Goal: Task Accomplishment & Management: Manage account settings

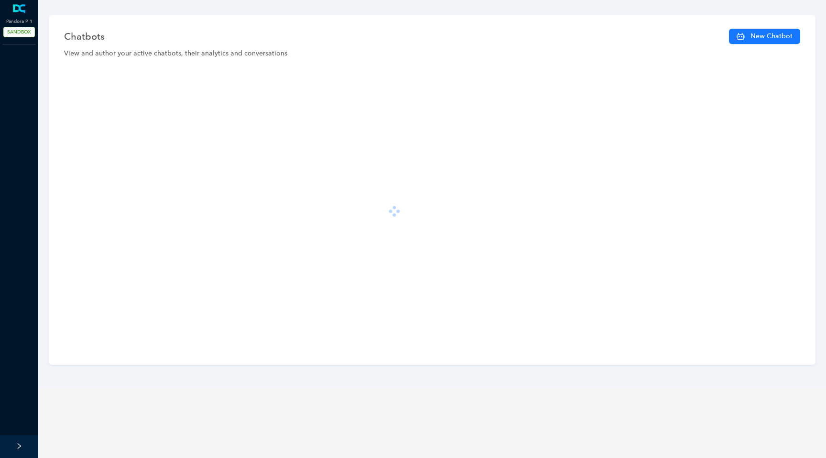
click at [157, 208] on div at bounding box center [432, 210] width 746 height 285
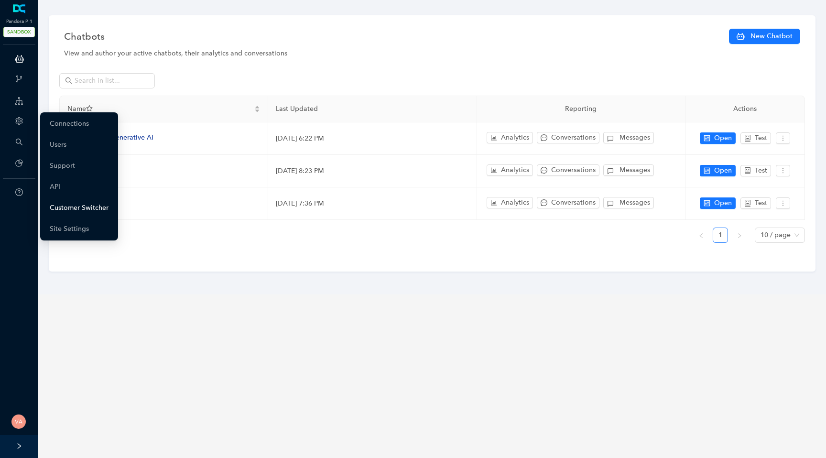
click at [77, 204] on link "Customer Switcher" at bounding box center [79, 207] width 59 height 19
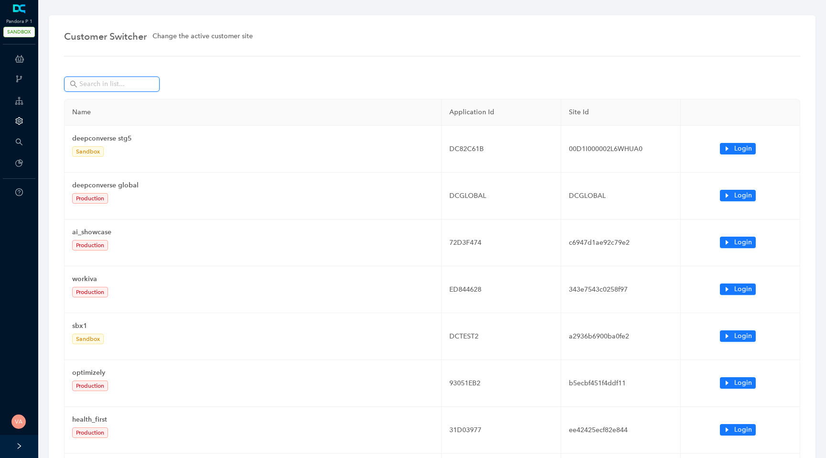
click at [145, 86] on input "text" at bounding box center [112, 84] width 67 height 11
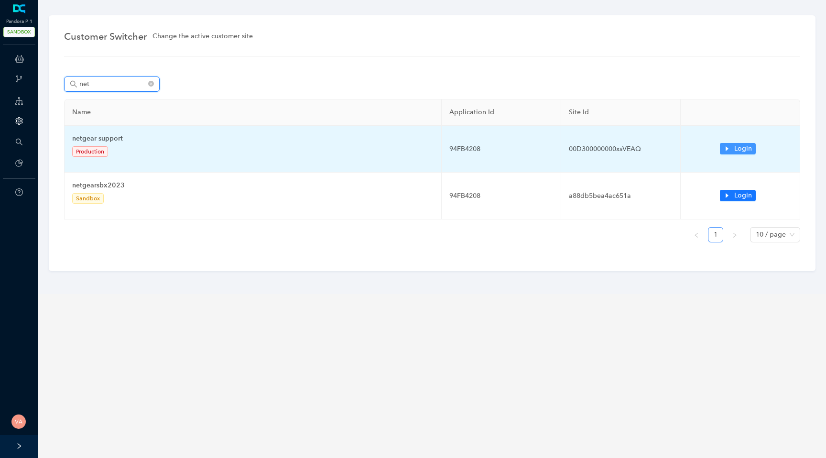
type input "net"
click at [740, 146] on span "Login" at bounding box center [743, 148] width 18 height 11
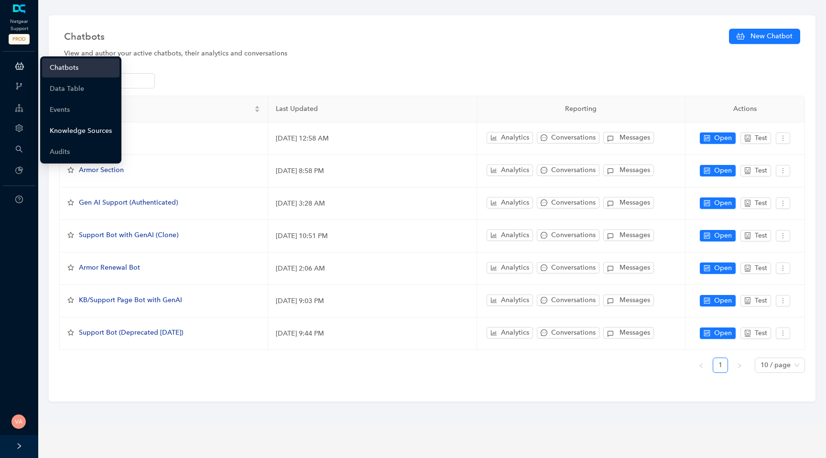
click at [85, 129] on link "Knowledge Sources" at bounding box center [81, 130] width 62 height 19
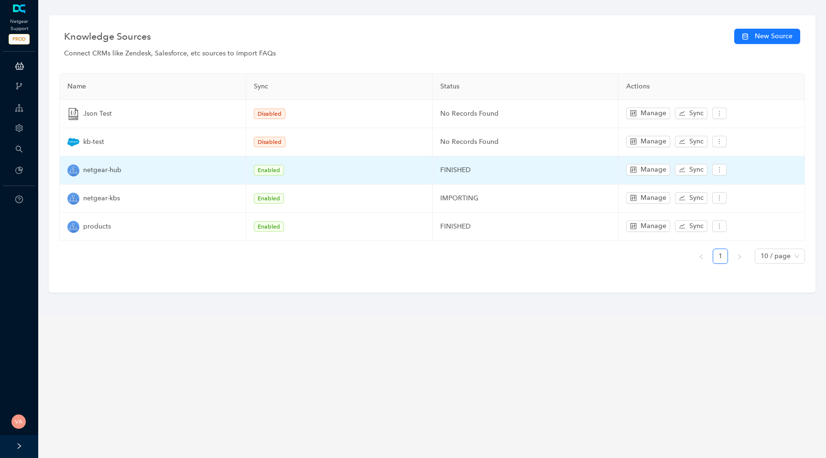
click at [92, 168] on span "netgear-hub" at bounding box center [102, 170] width 38 height 11
click at [638, 169] on button "Manage" at bounding box center [648, 169] width 44 height 11
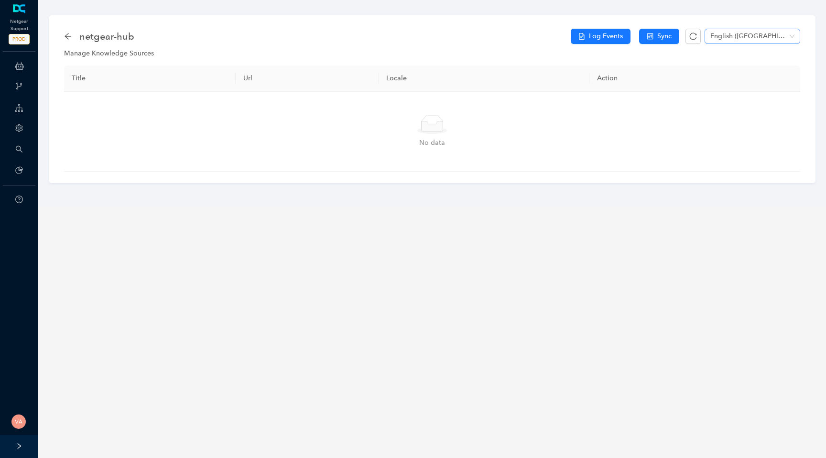
click at [746, 43] on span "English ([GEOGRAPHIC_DATA])" at bounding box center [753, 36] width 84 height 14
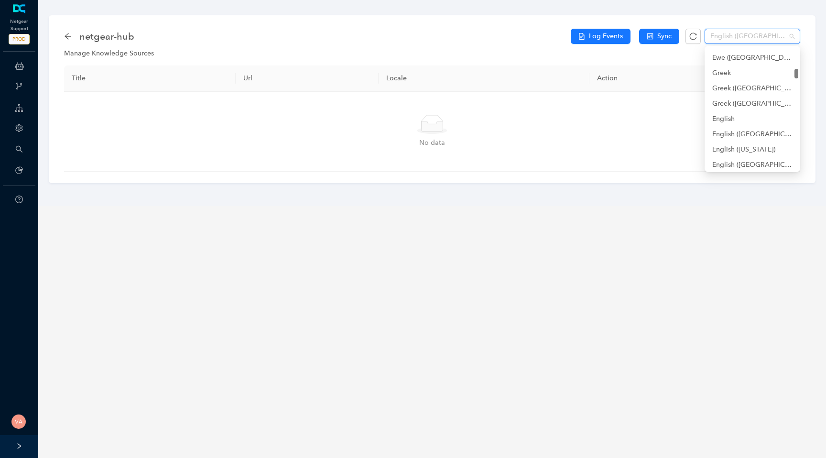
scroll to position [1506, 0]
click at [731, 109] on div "English" at bounding box center [752, 110] width 80 height 11
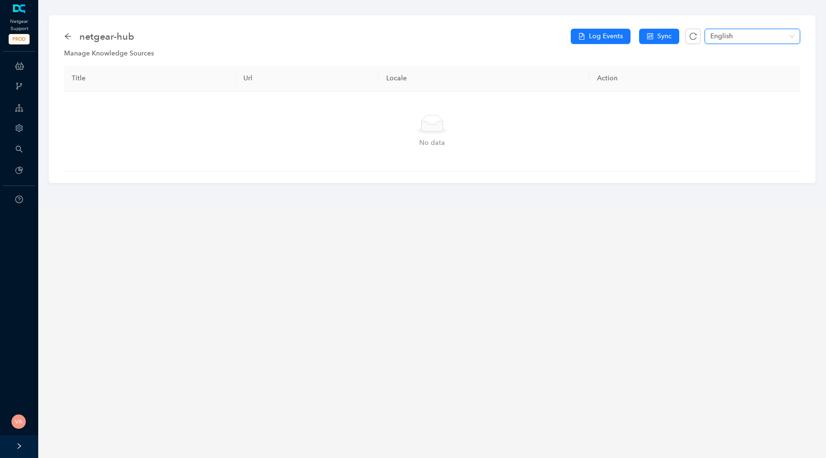
click at [767, 33] on span "English" at bounding box center [753, 36] width 84 height 14
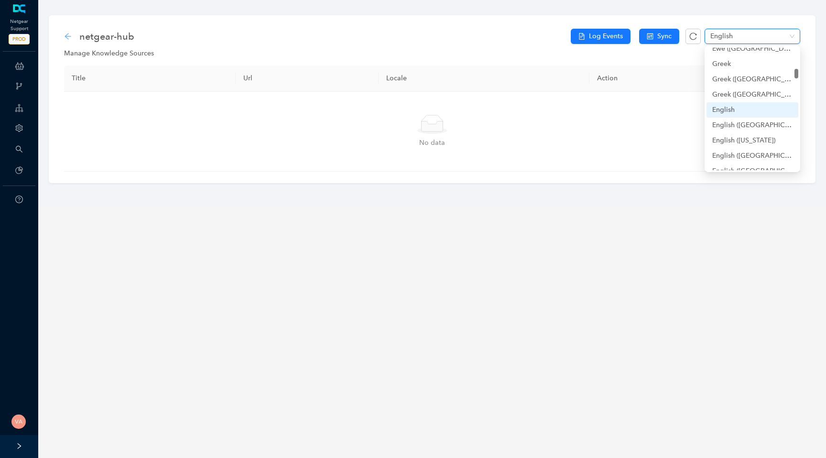
click at [71, 36] on icon "arrow-left" at bounding box center [68, 37] width 8 height 8
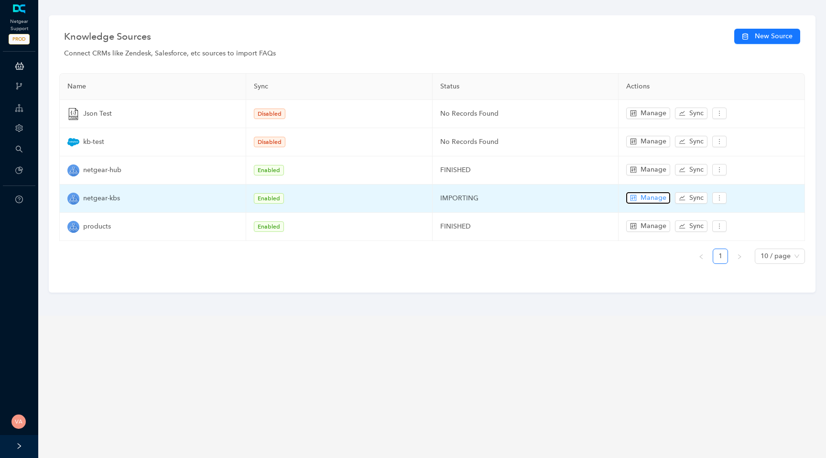
click at [644, 197] on span "Manage" at bounding box center [654, 198] width 26 height 11
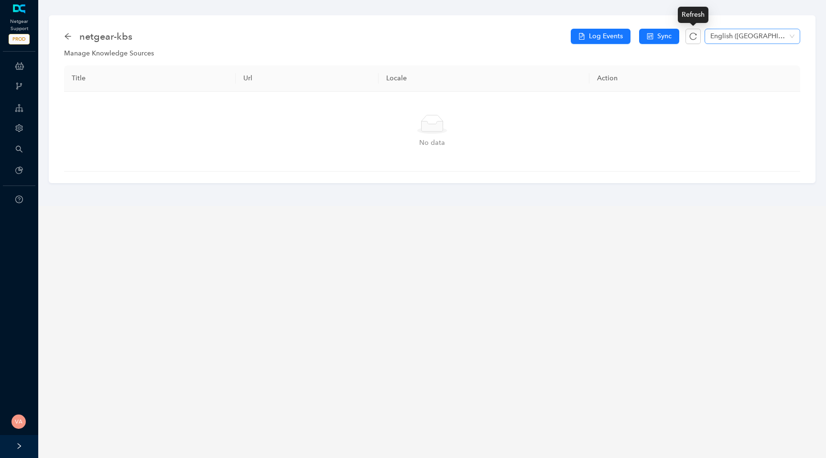
click at [750, 37] on span "English ([GEOGRAPHIC_DATA])" at bounding box center [753, 36] width 84 height 14
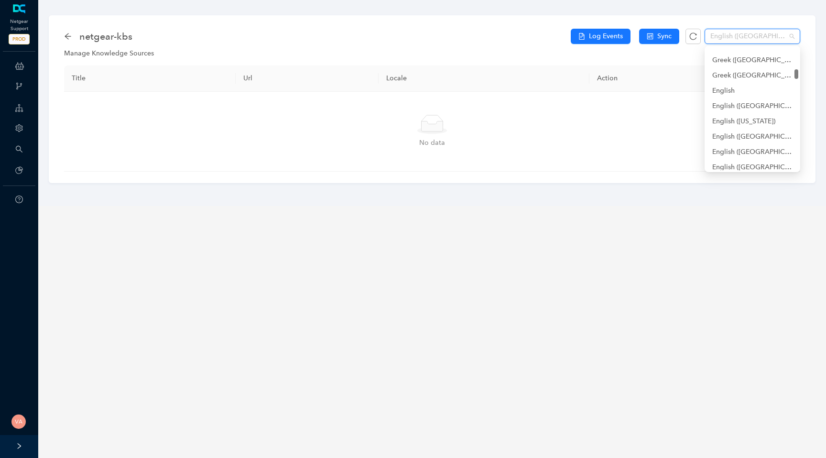
scroll to position [1521, 0]
click at [747, 89] on div "English" at bounding box center [752, 94] width 80 height 11
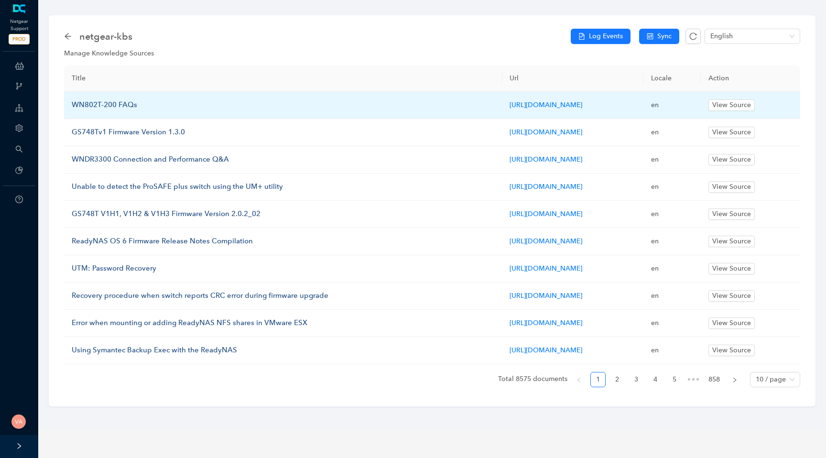
click at [124, 101] on p "WN802T-200 FAQs" at bounding box center [283, 104] width 423 height 11
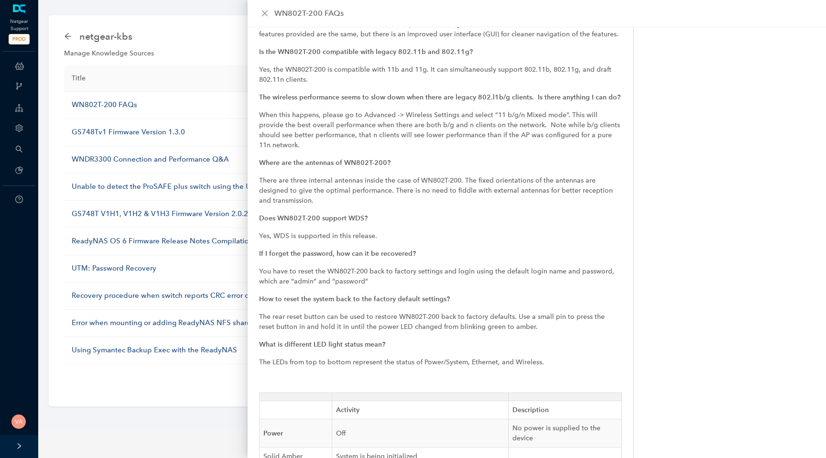
scroll to position [0, 0]
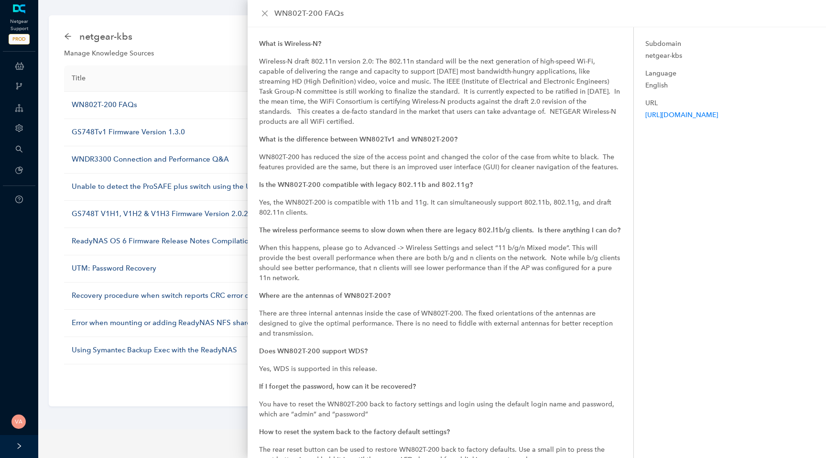
click at [190, 45] on div "netgear-kbs Log Events Sync English" at bounding box center [432, 36] width 736 height 19
click at [62, 38] on div "netgear-kbs Log Events Sync English Manage Knowledge Sources Title Url Locale A…" at bounding box center [432, 210] width 767 height 391
click at [66, 38] on icon "arrow-left" at bounding box center [68, 37] width 8 height 8
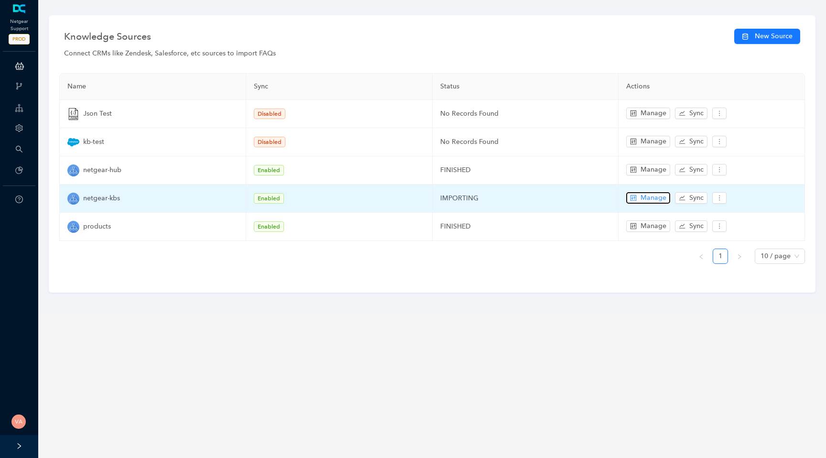
click at [646, 194] on span "Manage" at bounding box center [654, 198] width 26 height 11
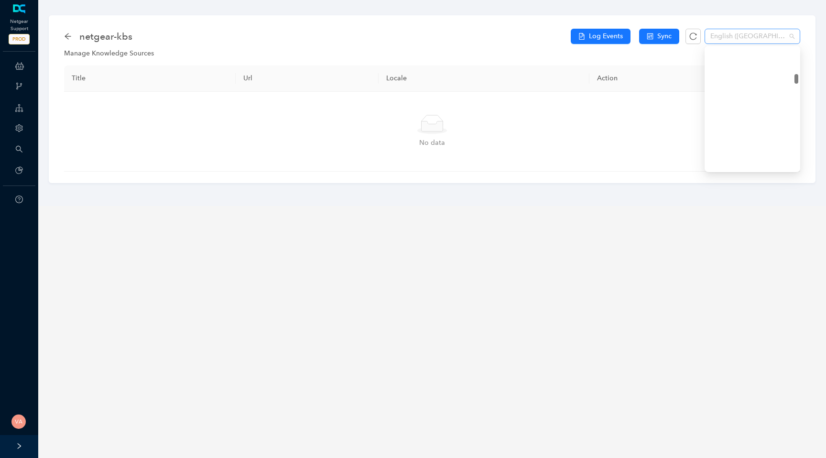
click at [737, 37] on span "English ([GEOGRAPHIC_DATA])" at bounding box center [753, 36] width 84 height 14
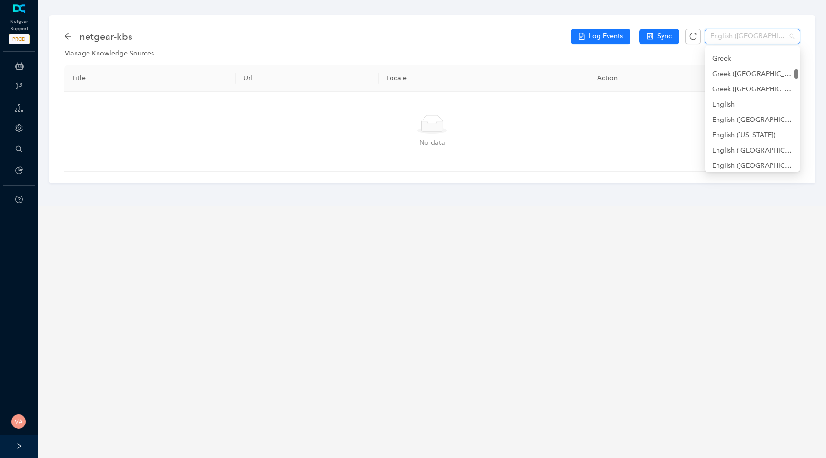
scroll to position [1523, 0]
click at [732, 90] on div "English" at bounding box center [752, 93] width 80 height 11
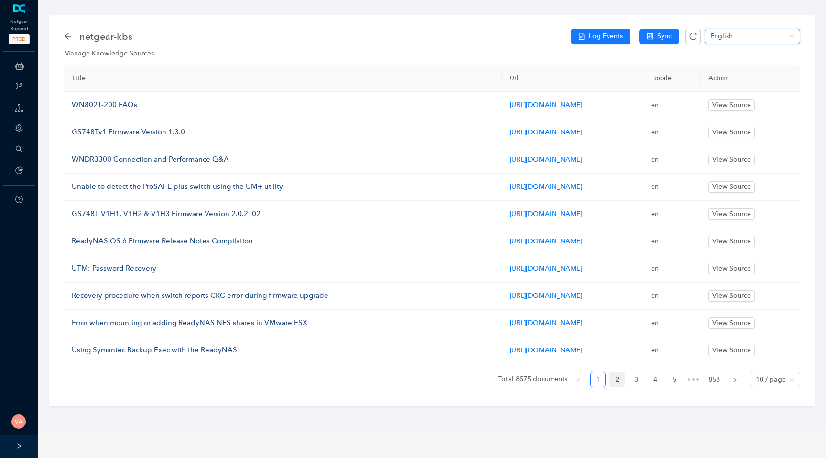
click at [622, 382] on link "2" at bounding box center [617, 379] width 14 height 14
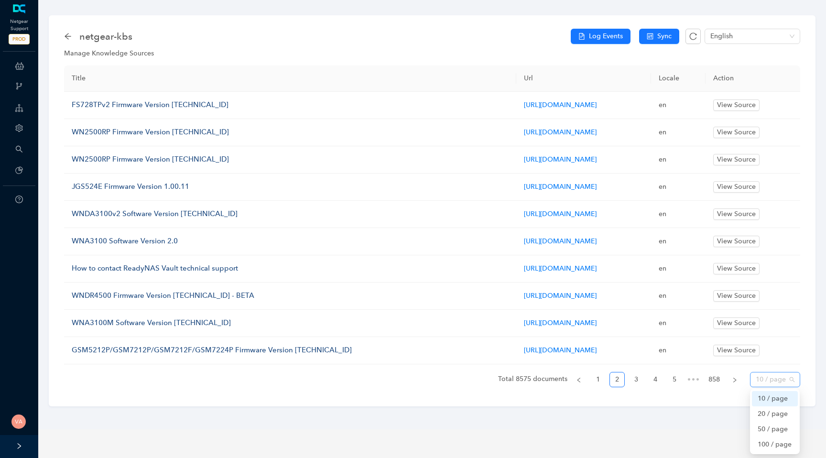
click at [759, 386] on span "10 / page" at bounding box center [775, 379] width 39 height 14
click at [766, 443] on div "100 / page" at bounding box center [775, 444] width 34 height 11
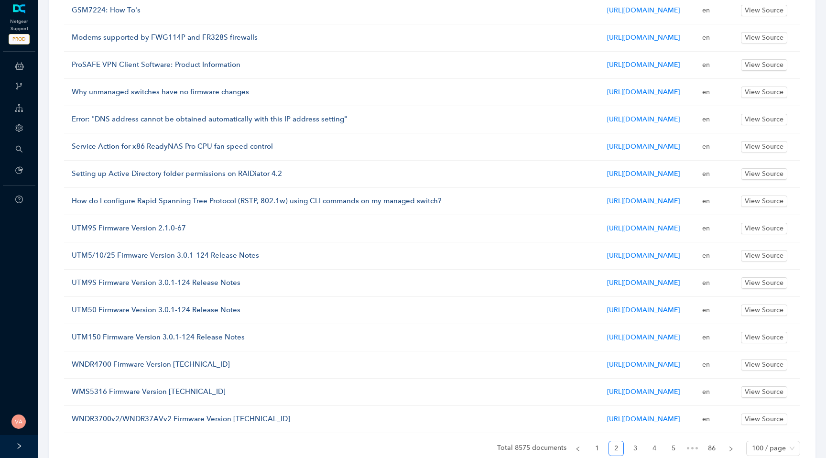
scroll to position [2576, 0]
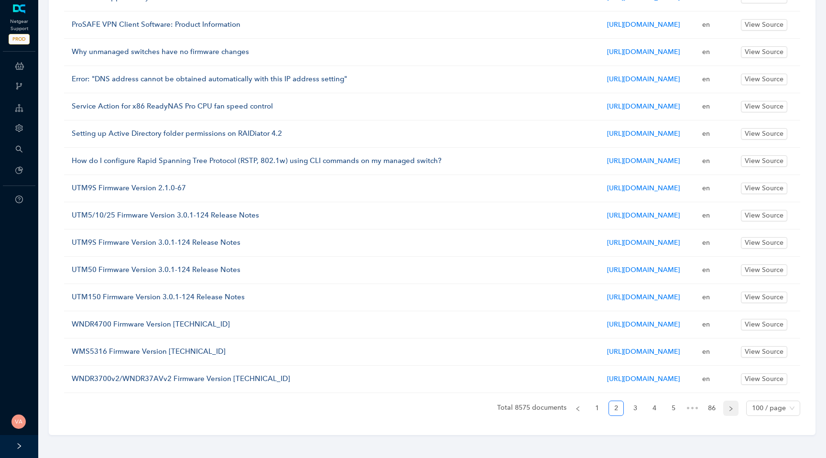
click at [735, 404] on button "button" at bounding box center [730, 408] width 15 height 15
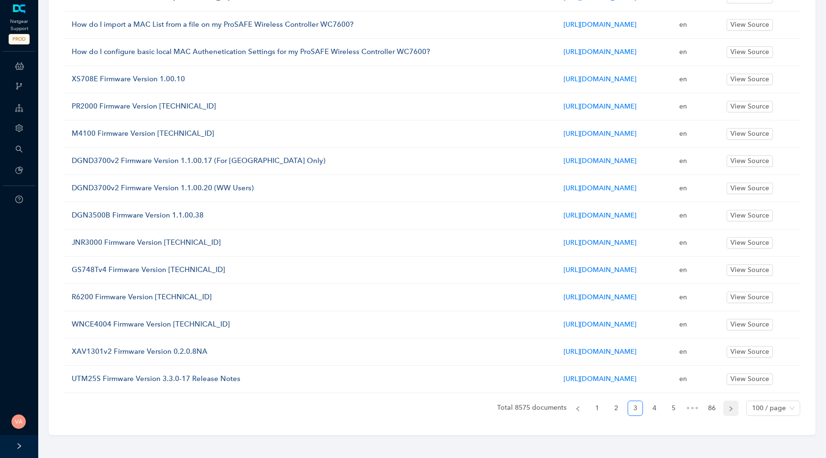
scroll to position [2537, 0]
click at [732, 406] on icon "right" at bounding box center [731, 409] width 6 height 6
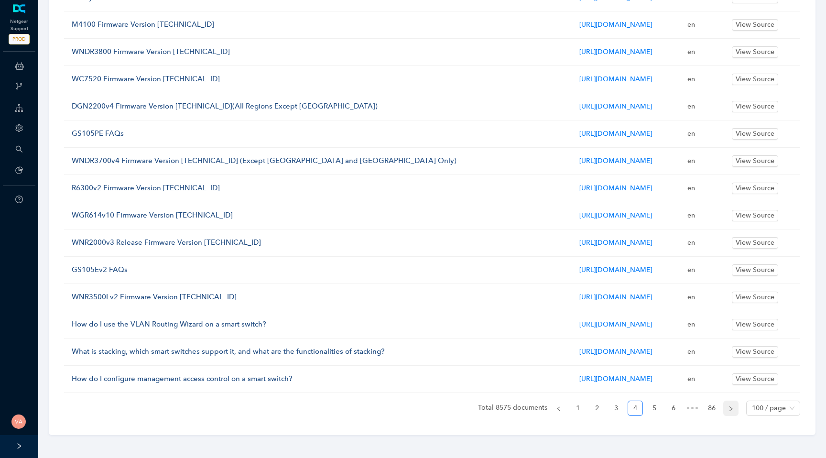
scroll to position [2521, 0]
click at [731, 410] on icon "right" at bounding box center [731, 408] width 3 height 5
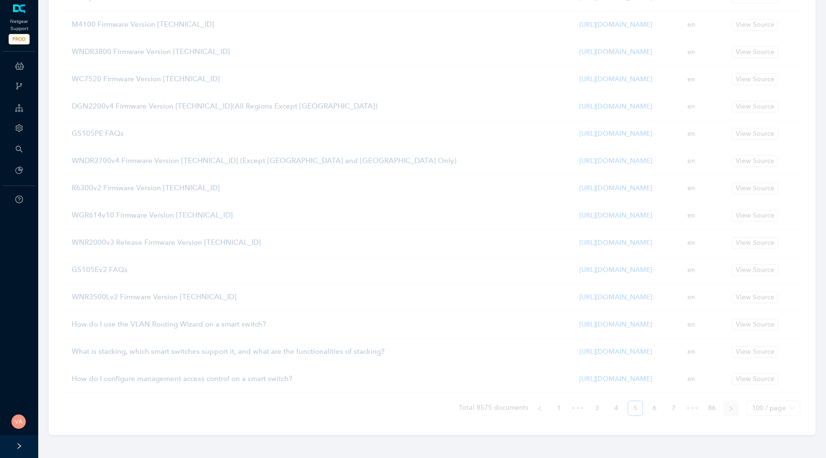
scroll to position [2576, 0]
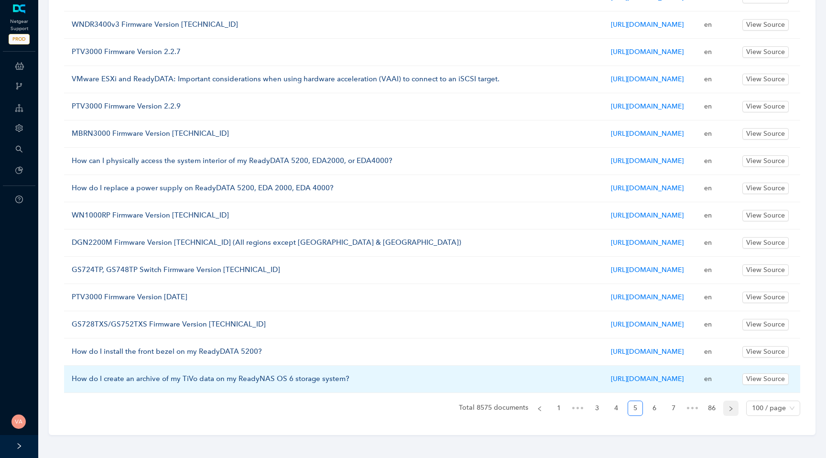
click at [731, 393] on td "en" at bounding box center [716, 379] width 38 height 27
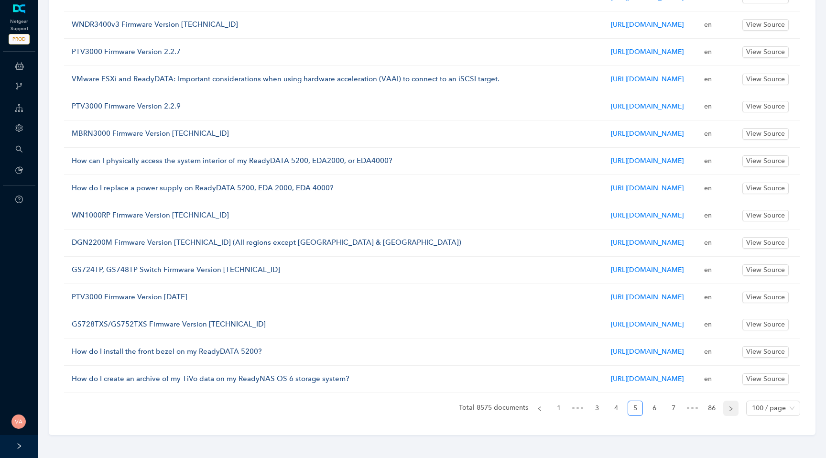
click at [725, 416] on button "button" at bounding box center [730, 408] width 15 height 15
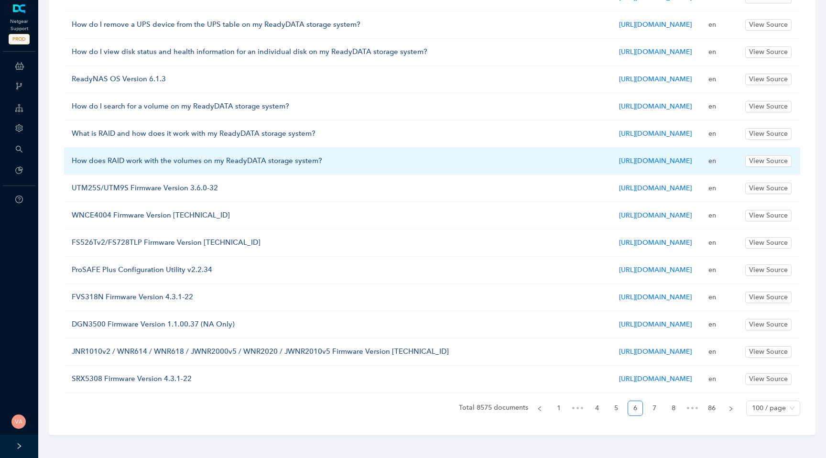
click at [732, 175] on td "en" at bounding box center [719, 161] width 36 height 27
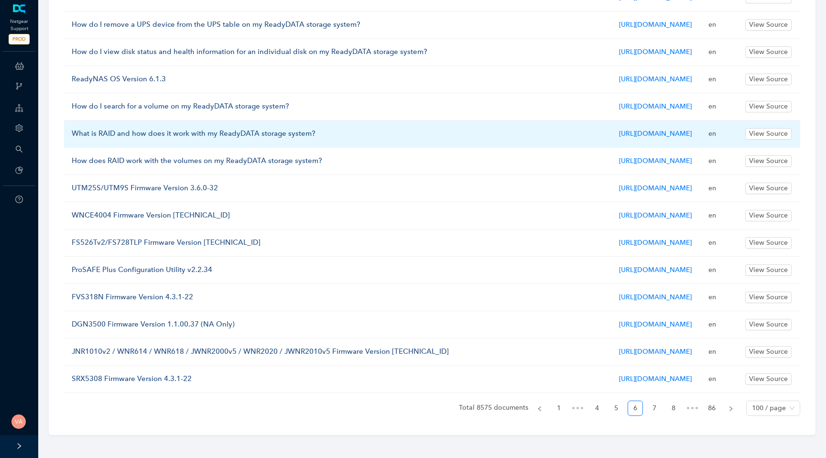
scroll to position [2855, 0]
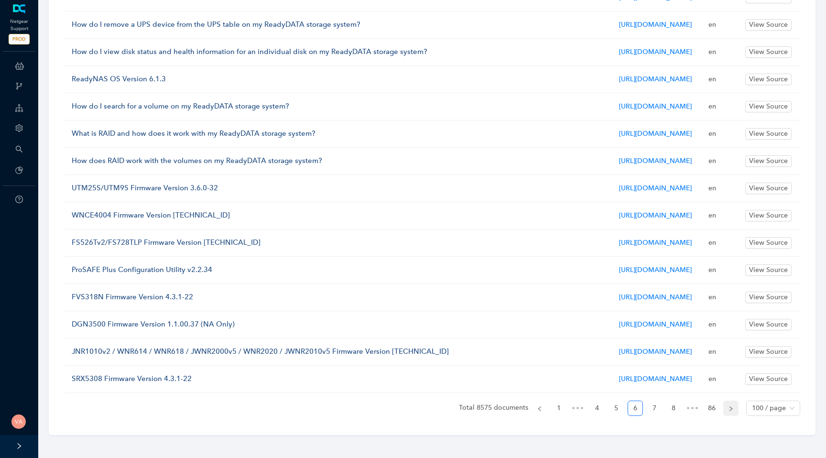
click at [726, 410] on button "button" at bounding box center [730, 408] width 15 height 15
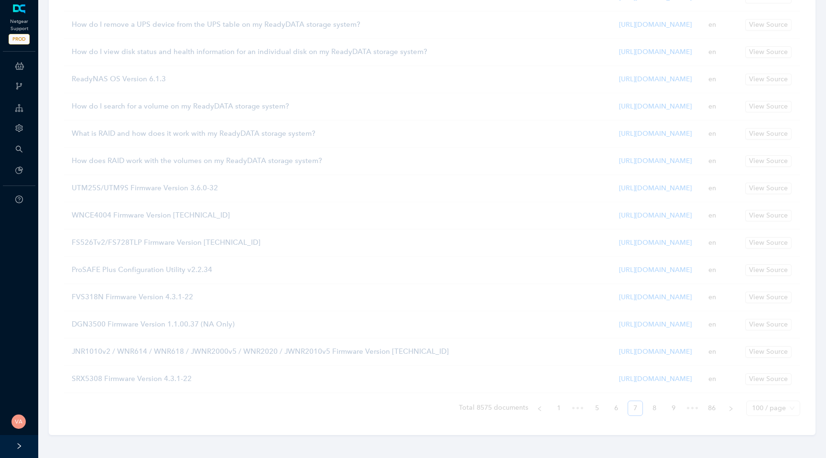
scroll to position [2829, 0]
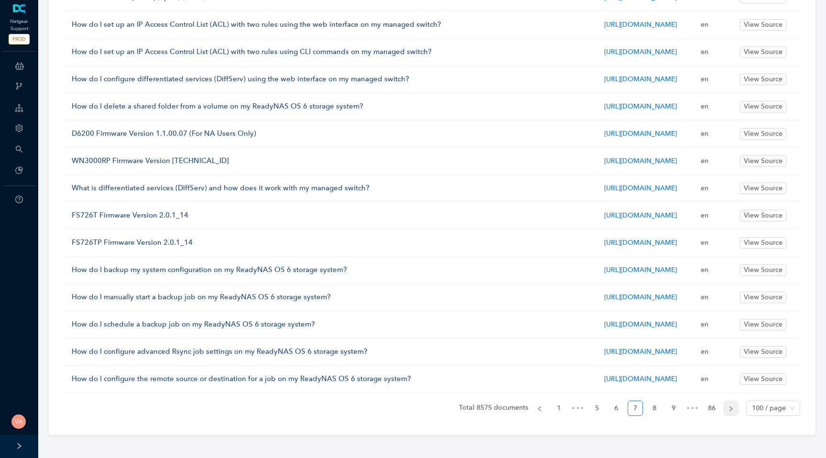
click at [726, 408] on button "button" at bounding box center [730, 408] width 15 height 15
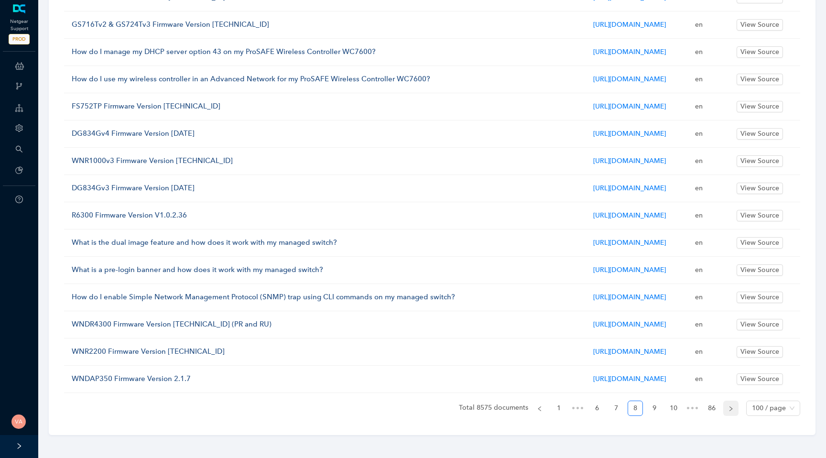
scroll to position [2735, 0]
click at [726, 408] on button "button" at bounding box center [730, 408] width 15 height 15
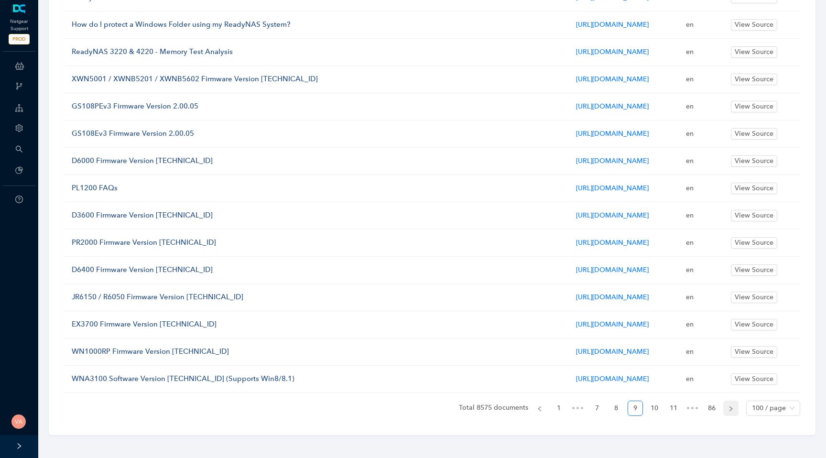
scroll to position [2625, 0]
click at [727, 408] on button "button" at bounding box center [730, 408] width 15 height 15
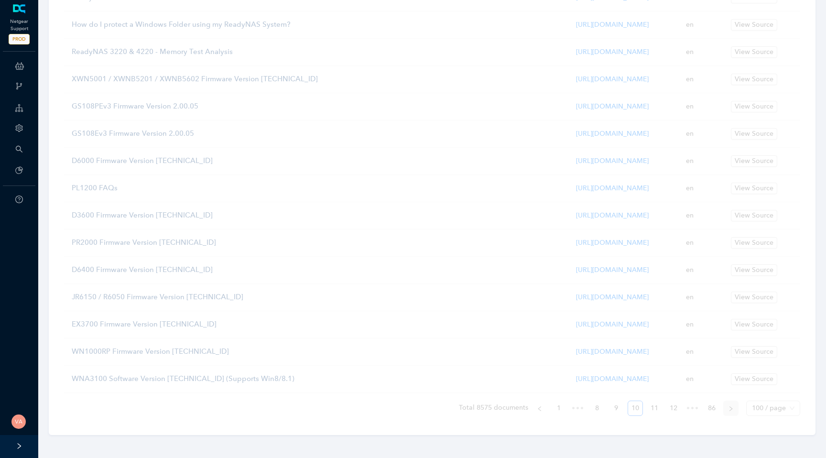
scroll to position [2626, 0]
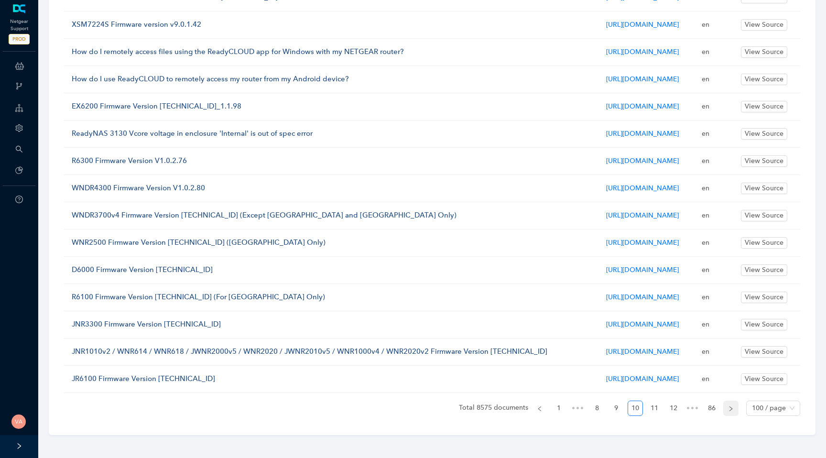
click at [727, 408] on button "button" at bounding box center [730, 408] width 15 height 15
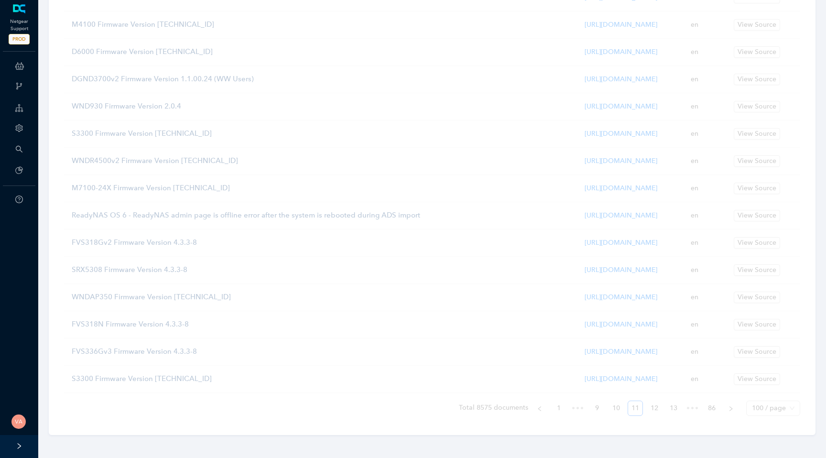
scroll to position [2497, 0]
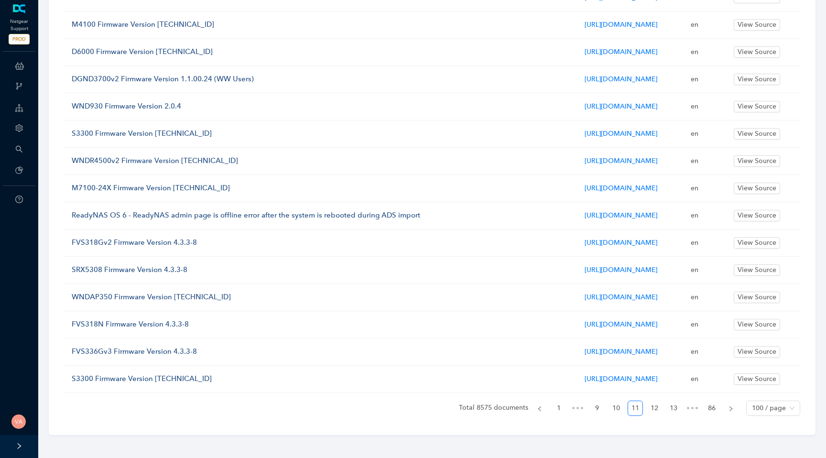
click at [730, 412] on button "button" at bounding box center [730, 408] width 15 height 15
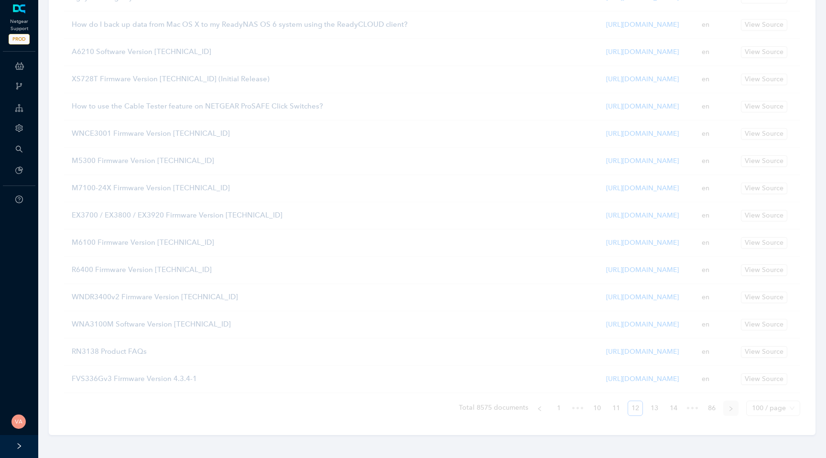
scroll to position [2550, 0]
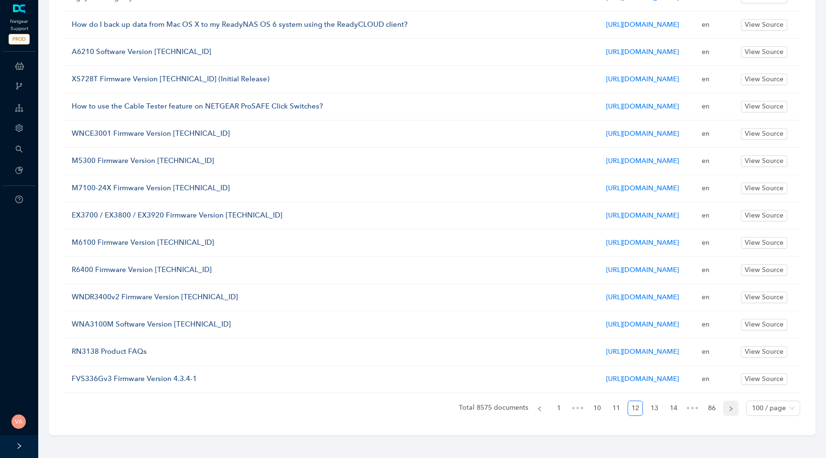
click at [732, 409] on icon "right" at bounding box center [731, 409] width 6 height 6
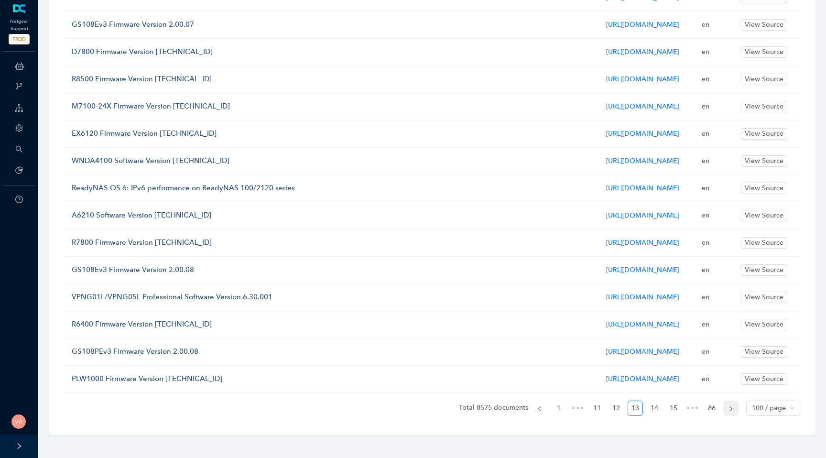
scroll to position [2524, 0]
click at [731, 409] on icon "right" at bounding box center [731, 409] width 6 height 6
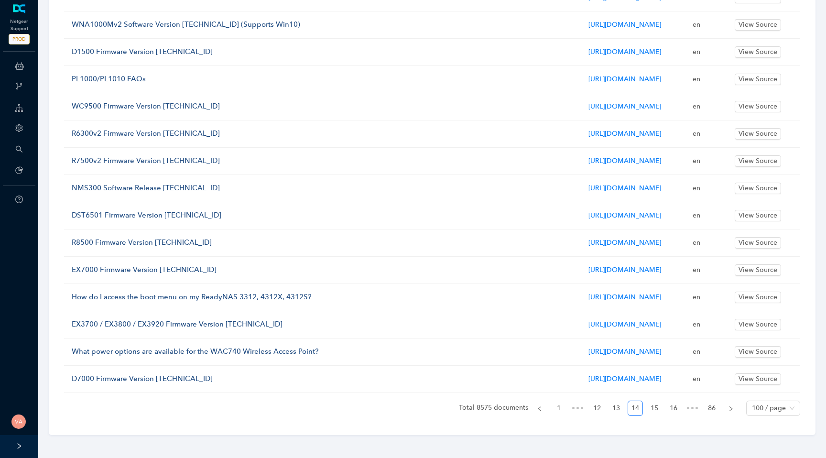
scroll to position [2494, 0]
click at [659, 409] on link "15" at bounding box center [654, 408] width 14 height 14
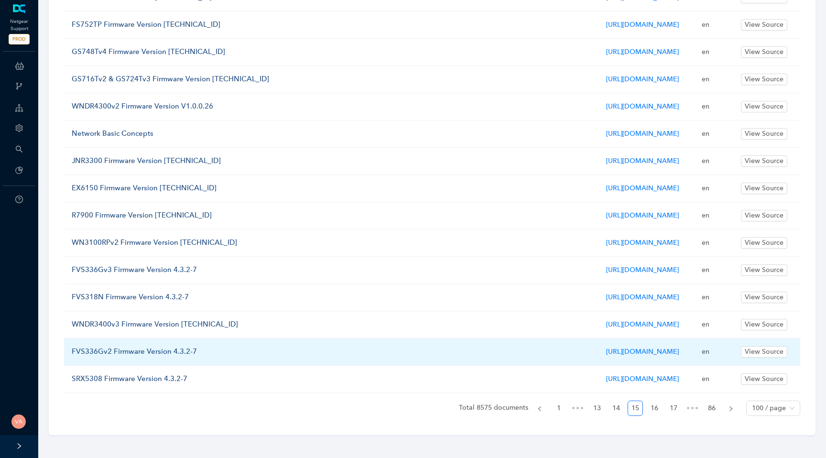
scroll to position [2564, 0]
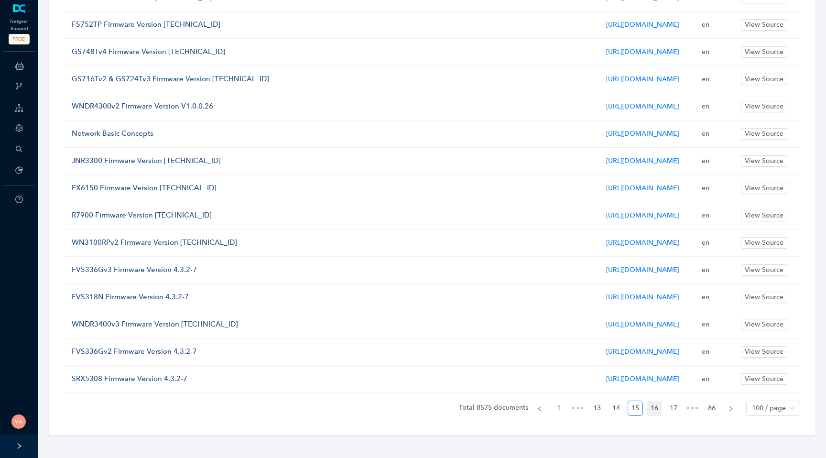
click at [657, 403] on link "16" at bounding box center [654, 408] width 14 height 14
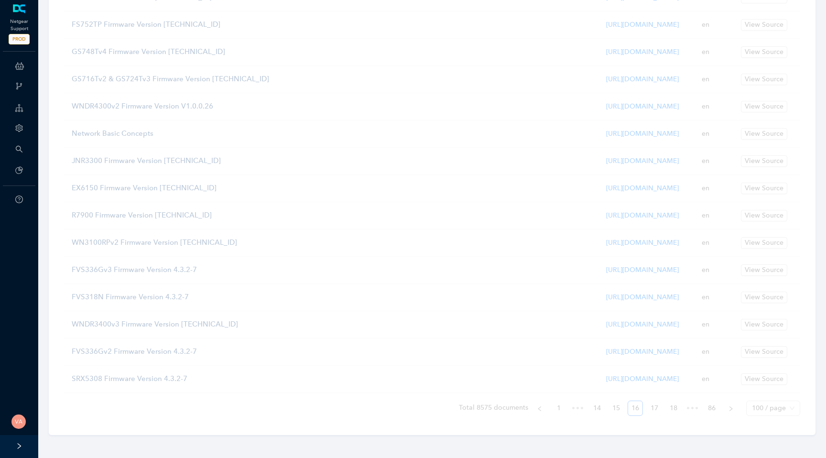
scroll to position [2540, 0]
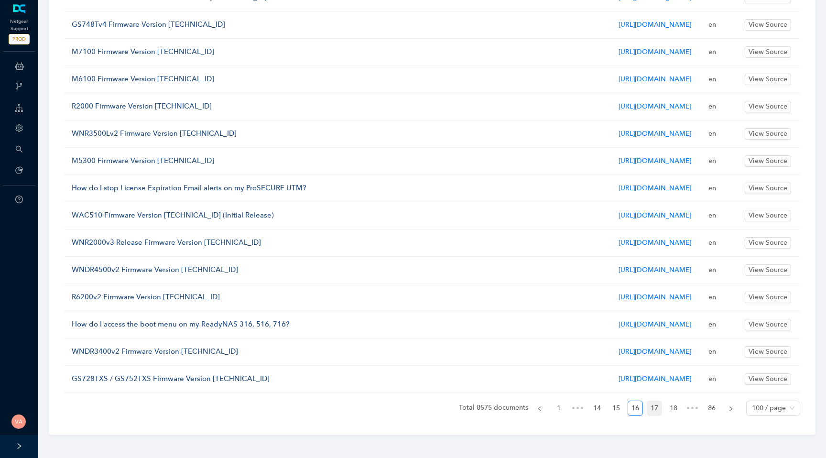
click at [654, 407] on link "17" at bounding box center [654, 408] width 14 height 14
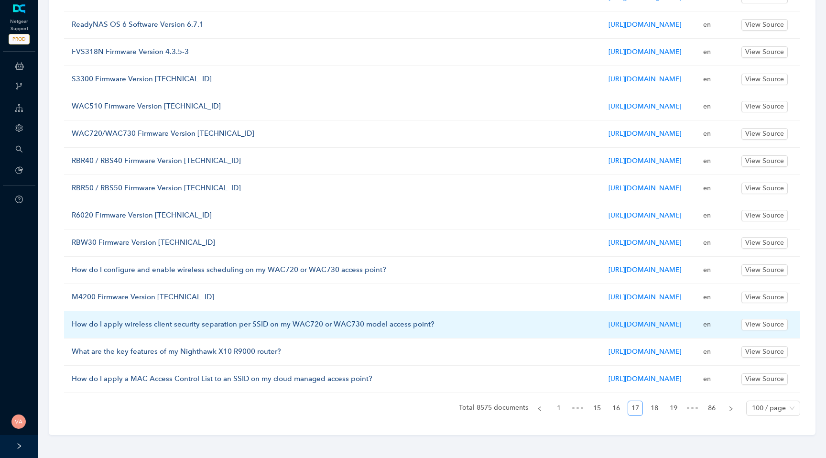
scroll to position [2646, 0]
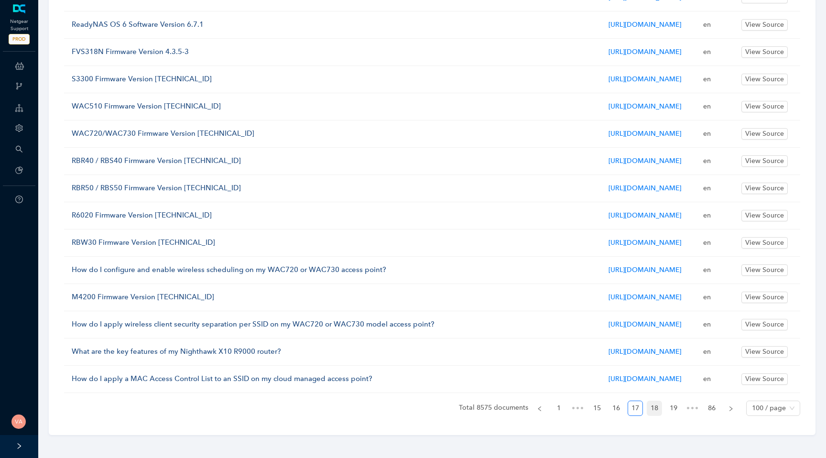
click at [657, 411] on link "18" at bounding box center [654, 408] width 14 height 14
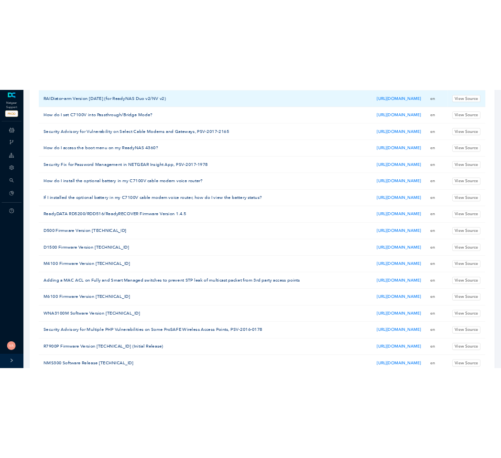
scroll to position [0, 0]
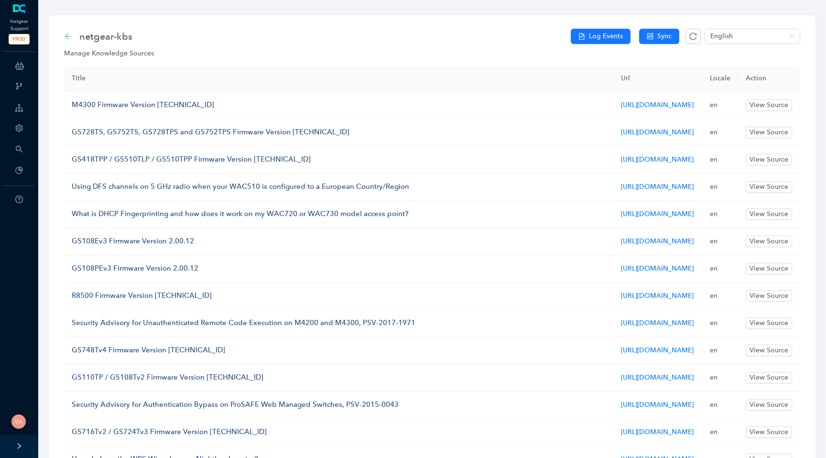
click at [67, 38] on icon "arrow-left" at bounding box center [68, 37] width 8 height 8
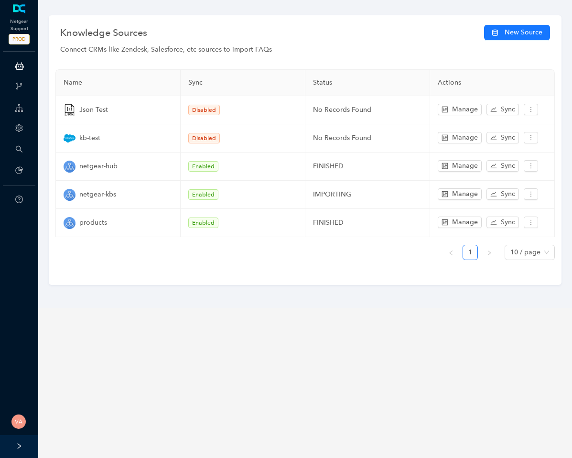
click at [441, 49] on div "Connect CRMs like Zendesk, Salesforce, etc sources to import FAQs" at bounding box center [305, 49] width 490 height 11
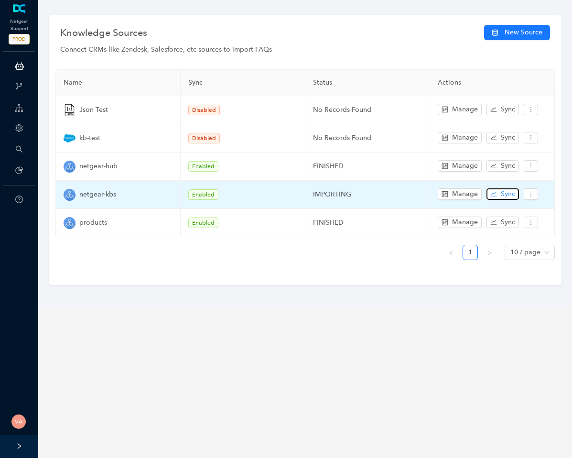
click at [507, 195] on span "Sync" at bounding box center [508, 194] width 14 height 11
